Goal: Check status

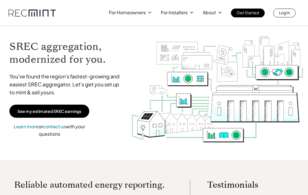
click at [288, 15] on p "Log In" at bounding box center [284, 13] width 11 height 8
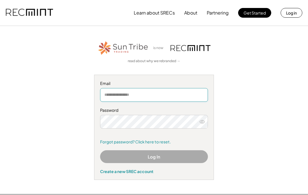
type input "**********"
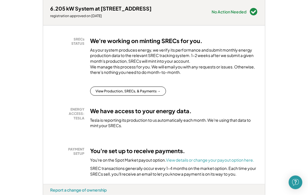
scroll to position [89, 0]
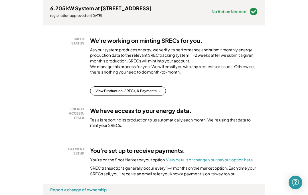
click at [109, 95] on button "View Production, SRECs, & Payments →" at bounding box center [128, 90] width 76 height 9
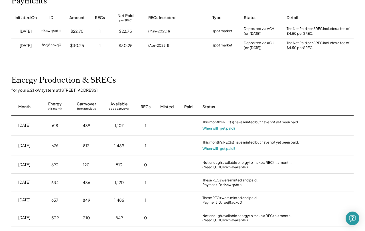
scroll to position [81, 0]
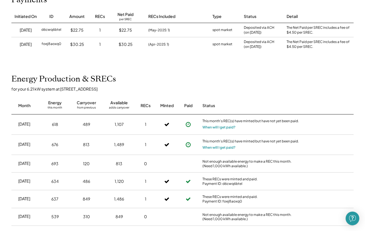
click at [221, 127] on button "When will I get paid?" at bounding box center [219, 128] width 33 height 6
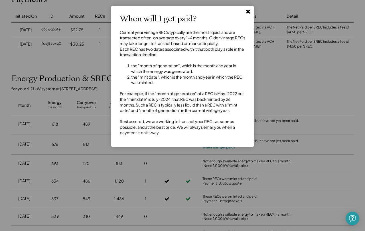
click at [250, 12] on icon at bounding box center [248, 12] width 6 height 6
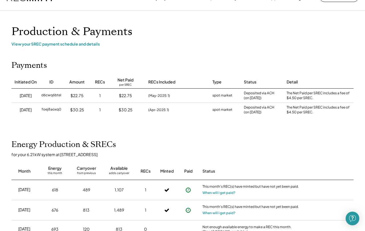
scroll to position [0, 0]
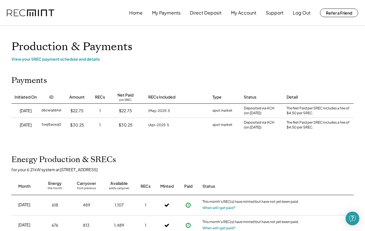
click at [247, 18] on button "My Account" at bounding box center [243, 12] width 25 height 11
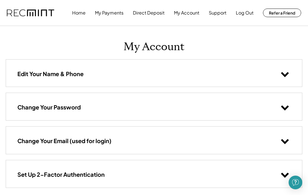
click at [248, 13] on button "Log Out" at bounding box center [245, 12] width 18 height 11
